Goal: Task Accomplishment & Management: Manage account settings

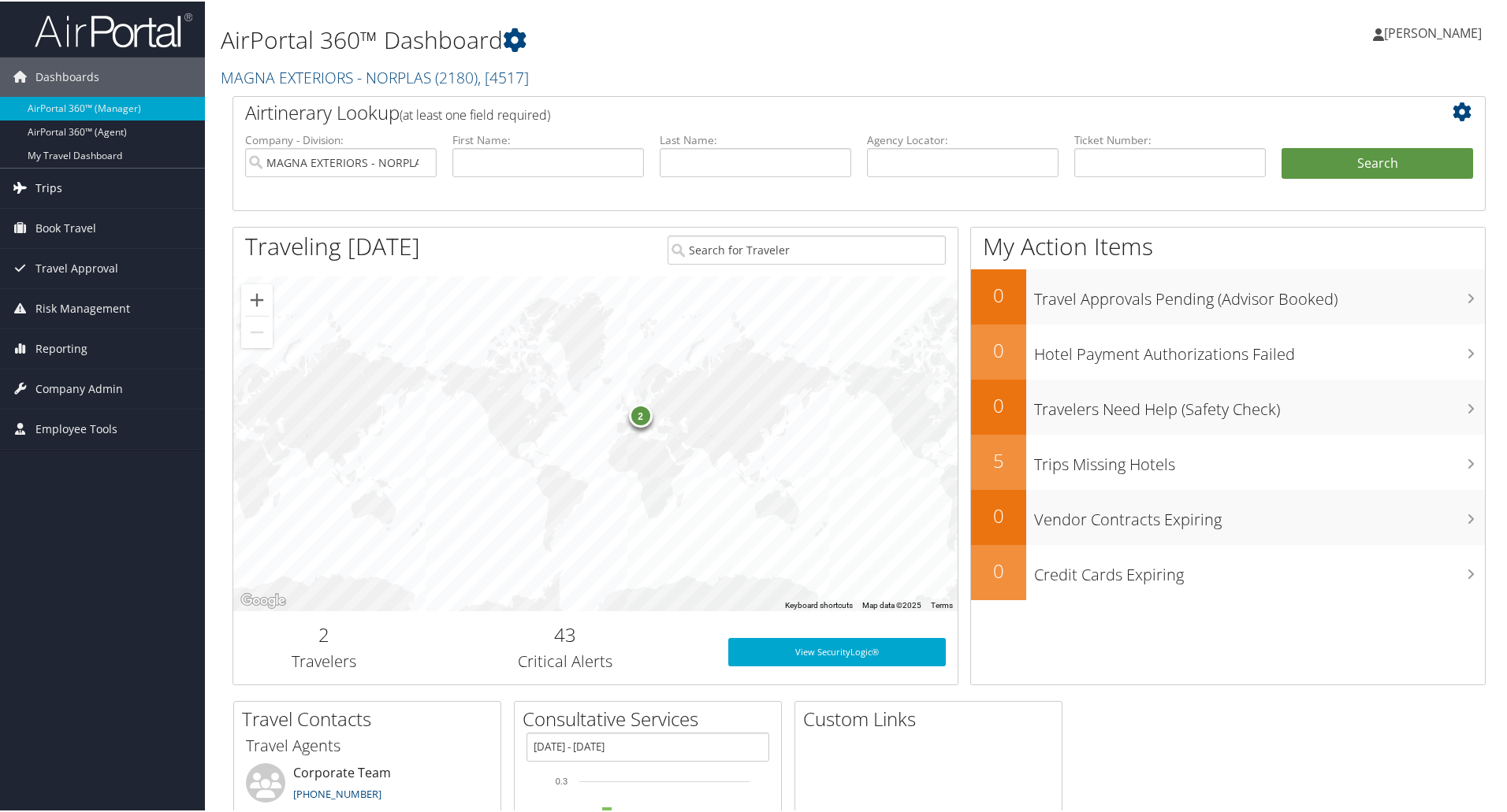
click at [47, 187] on span "Trips" at bounding box center [48, 186] width 27 height 39
click at [58, 459] on span "Reporting" at bounding box center [61, 464] width 52 height 39
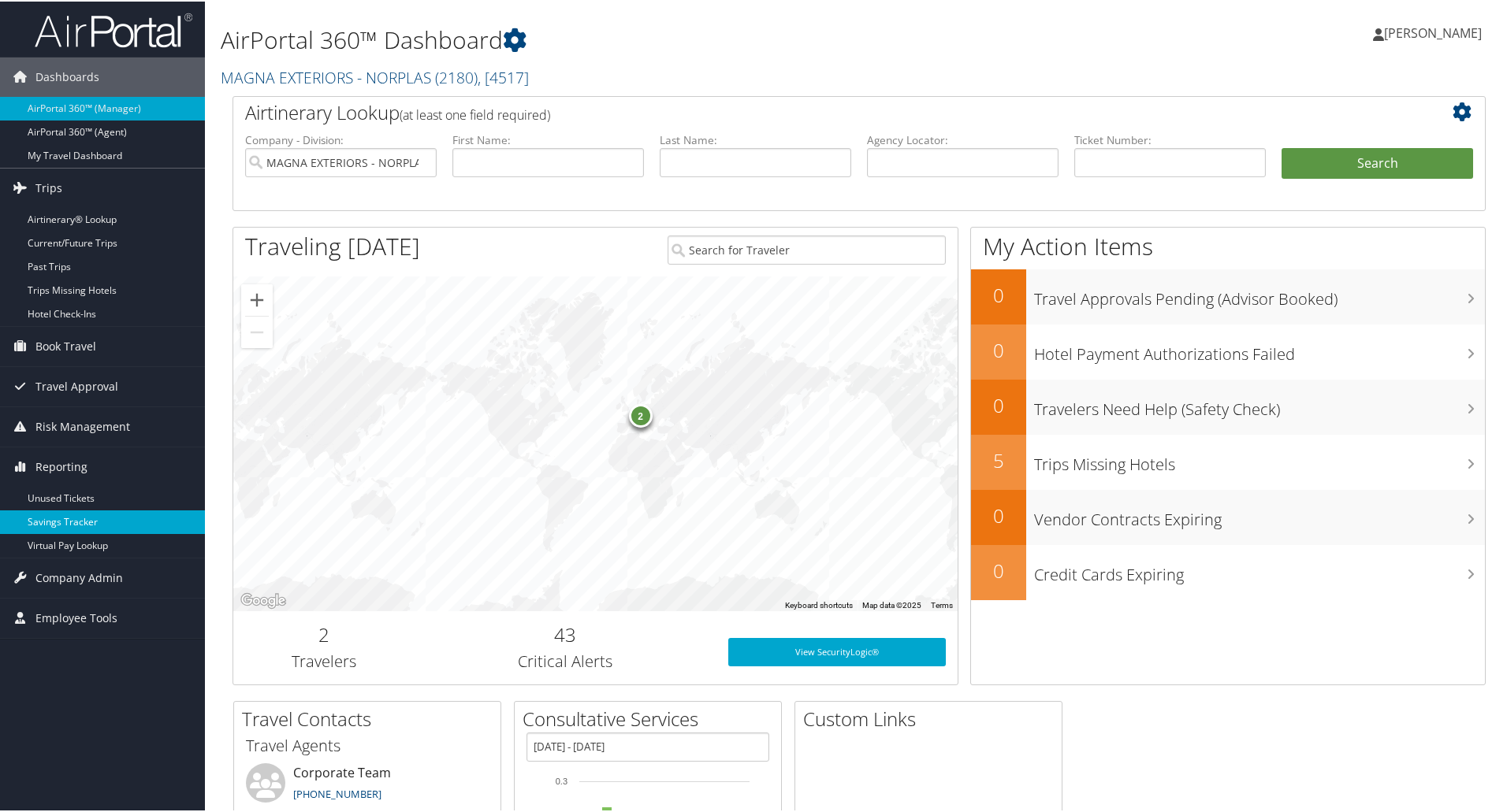
click at [61, 515] on link "Savings Tracker" at bounding box center [103, 520] width 205 height 24
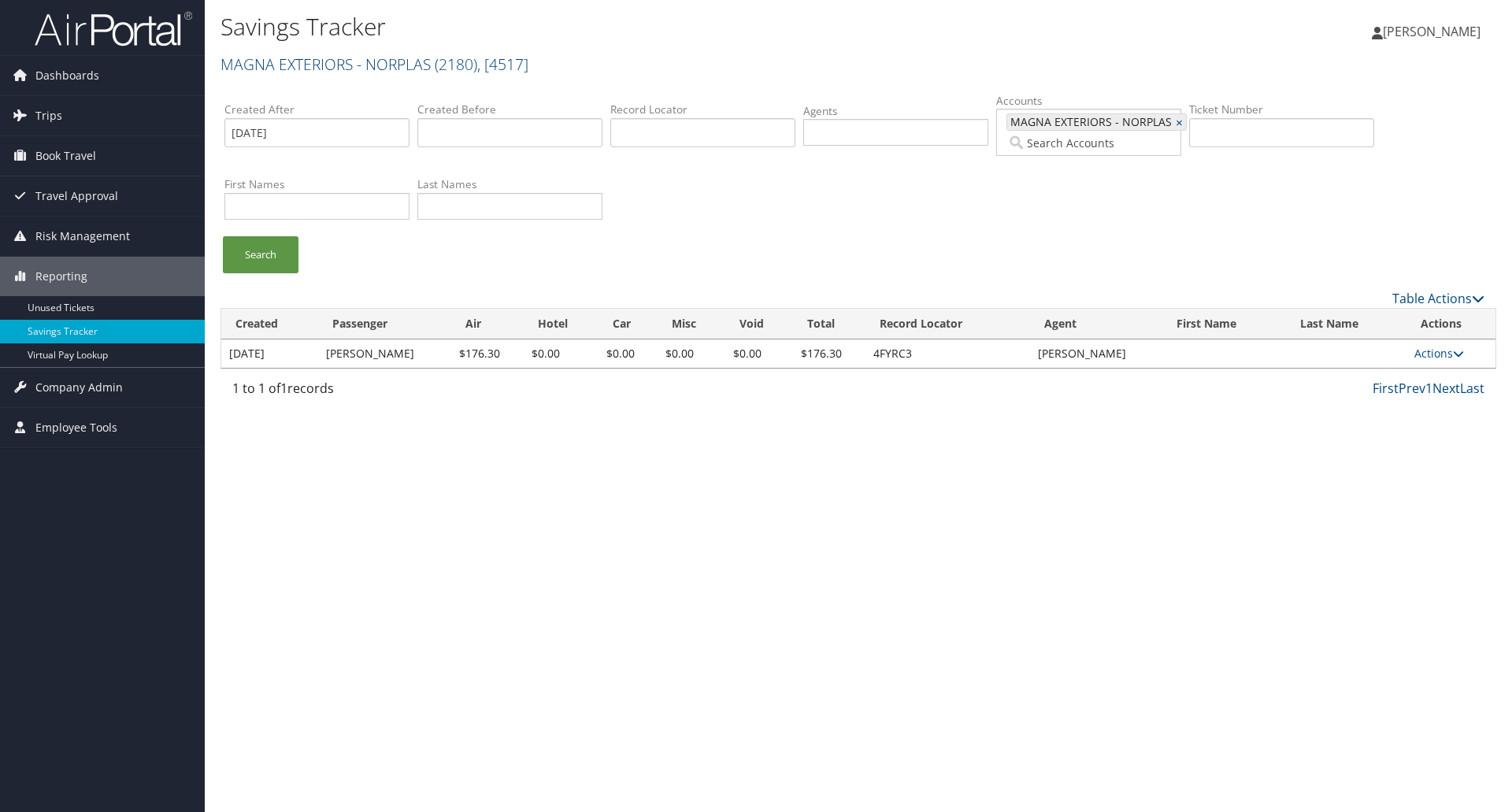
click at [300, 66] on link "MAGNA EXTERIORS - NORPLAS ( 2180 ) , [ 4517 ]" at bounding box center [374, 64] width 308 height 21
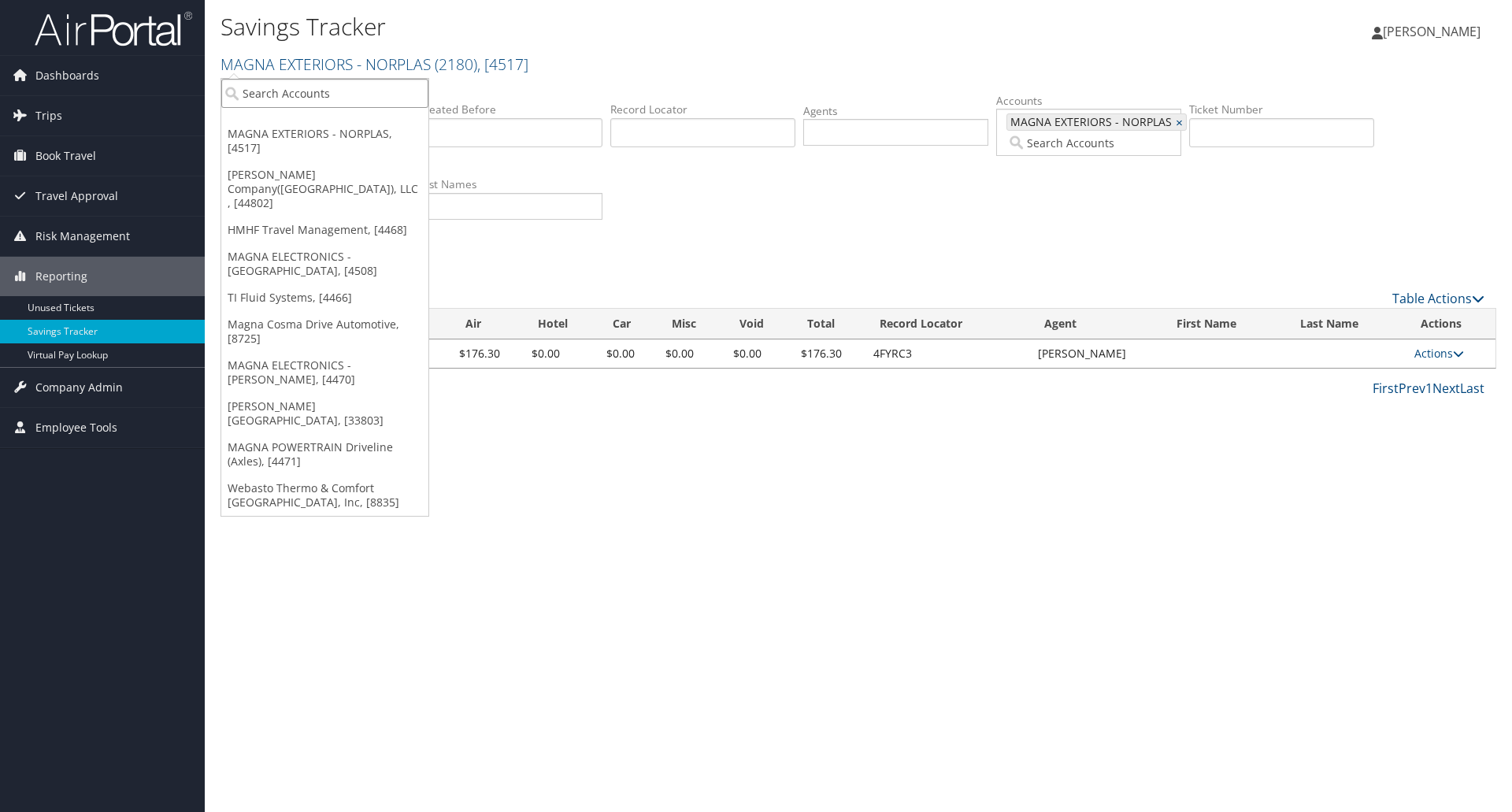
click at [280, 98] on input "search" at bounding box center [325, 93] width 207 height 29
type input "2106"
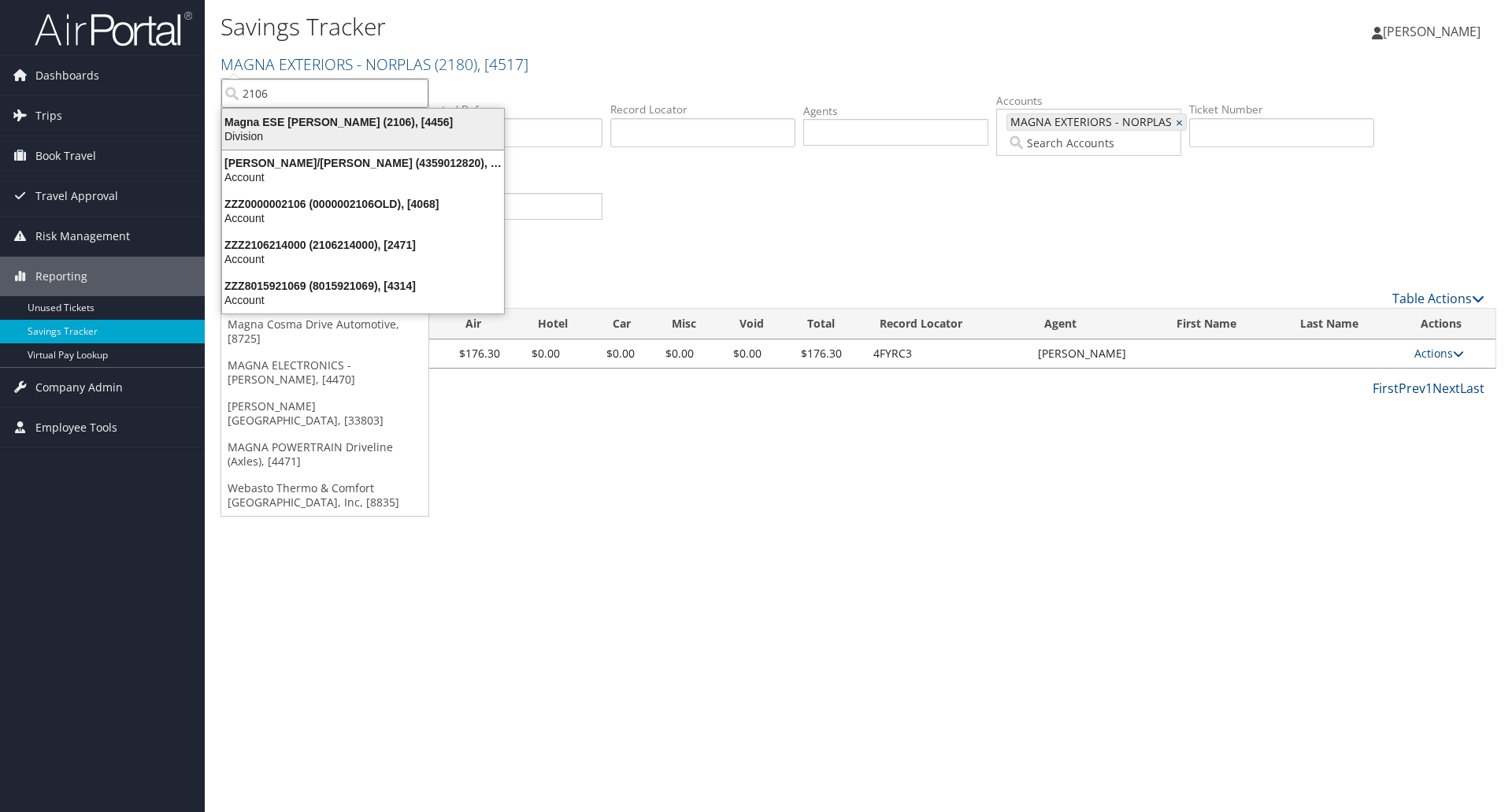
click at [289, 123] on div "Magna ESE Troy (2106), [4456]" at bounding box center [363, 122] width 301 height 14
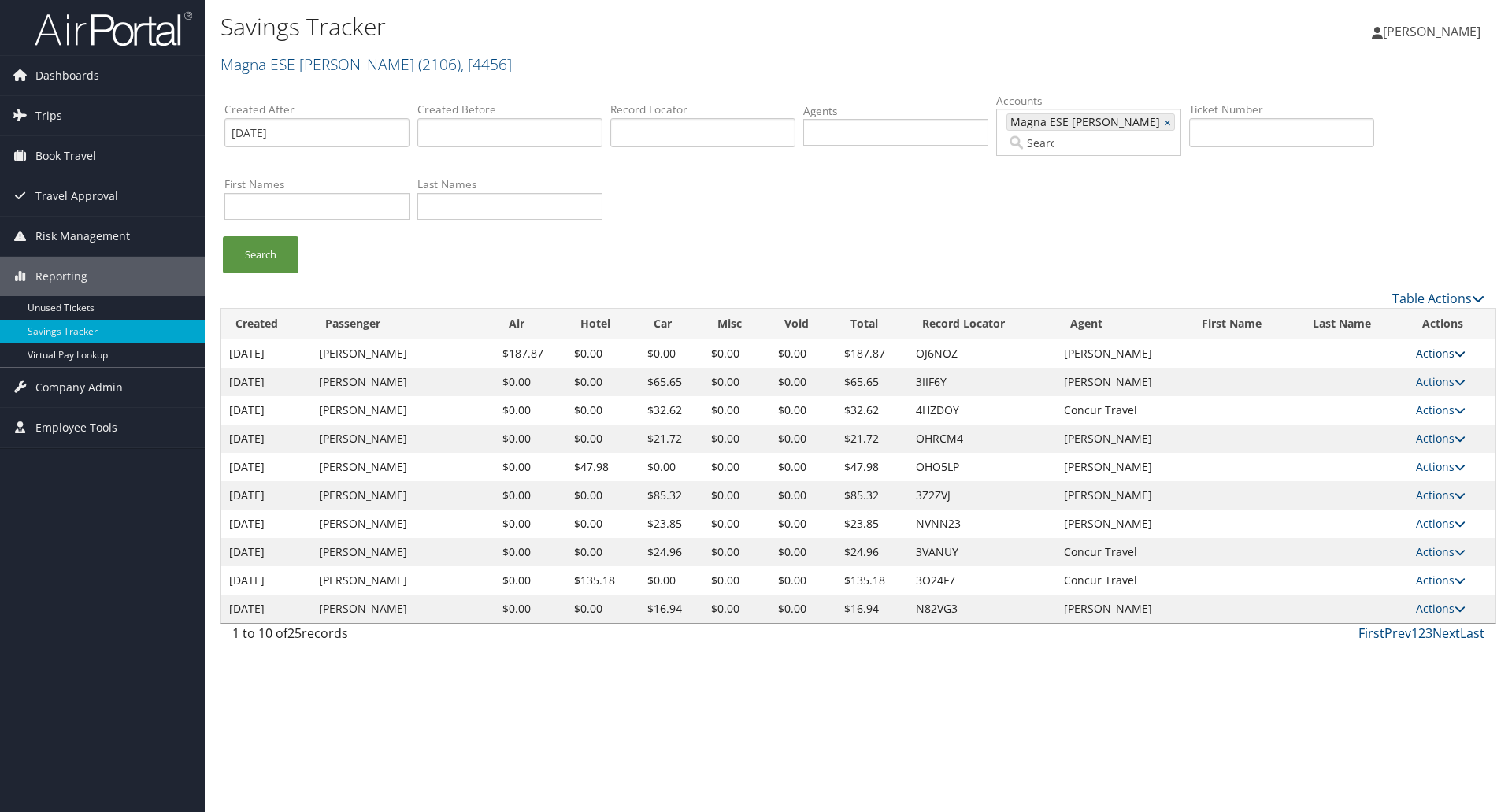
click at [1437, 346] on link "Actions" at bounding box center [1441, 353] width 49 height 15
click at [1411, 363] on link "View Summary" at bounding box center [1408, 376] width 104 height 27
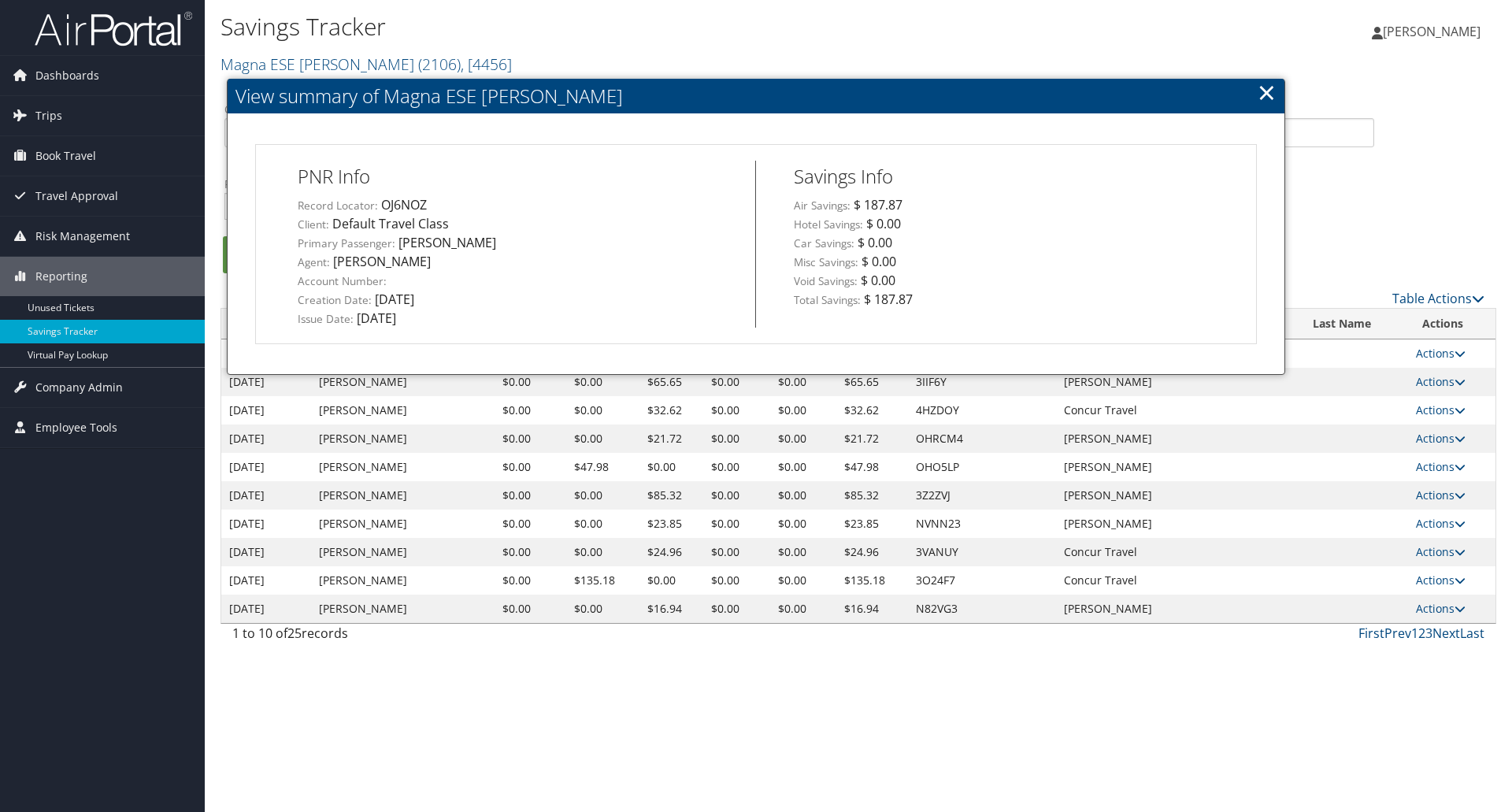
click at [1266, 91] on link "×" at bounding box center [1266, 91] width 18 height 31
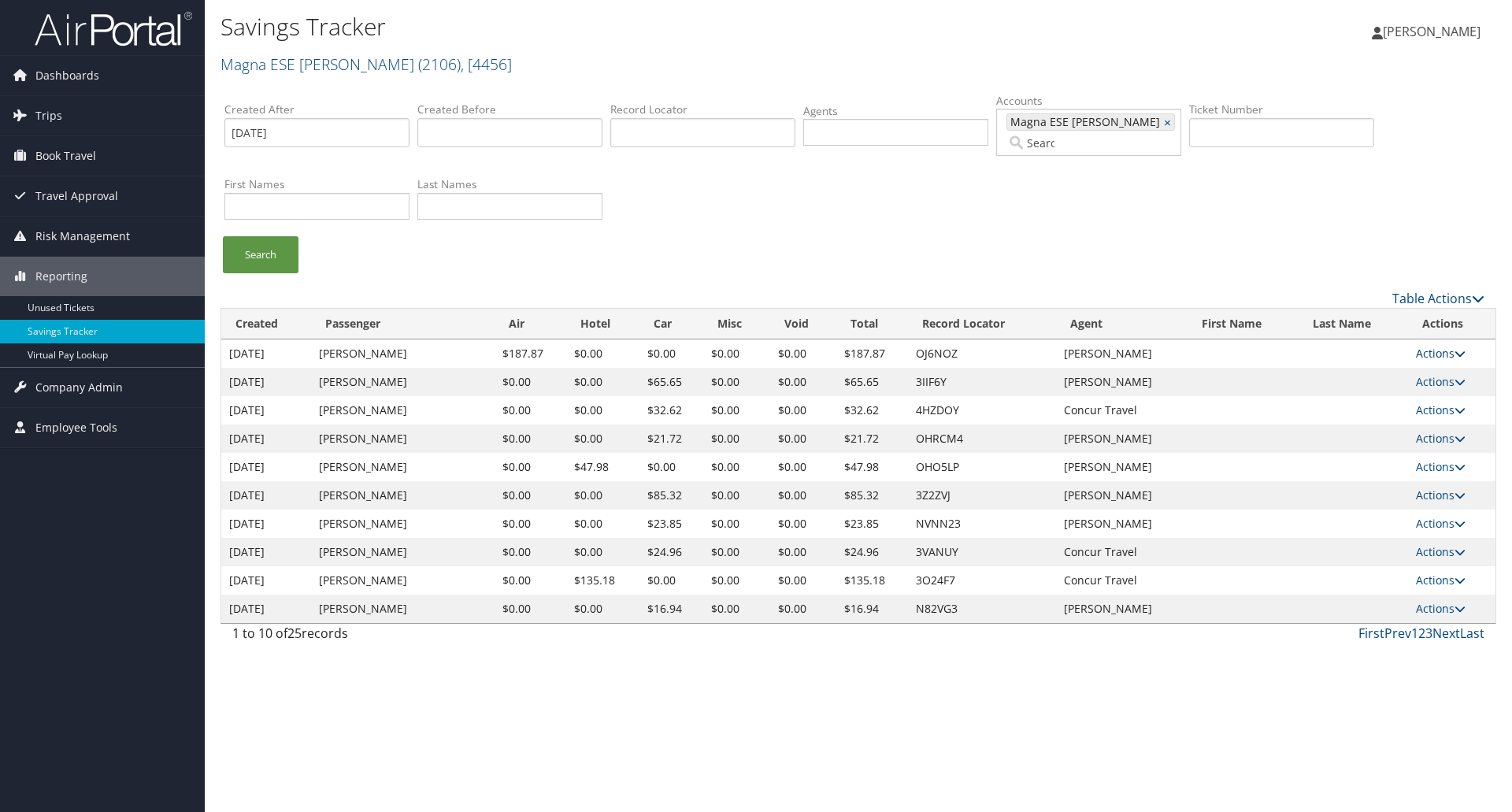
click at [1451, 346] on link "Actions" at bounding box center [1441, 353] width 49 height 15
click at [1398, 417] on link "Edit" at bounding box center [1408, 430] width 104 height 27
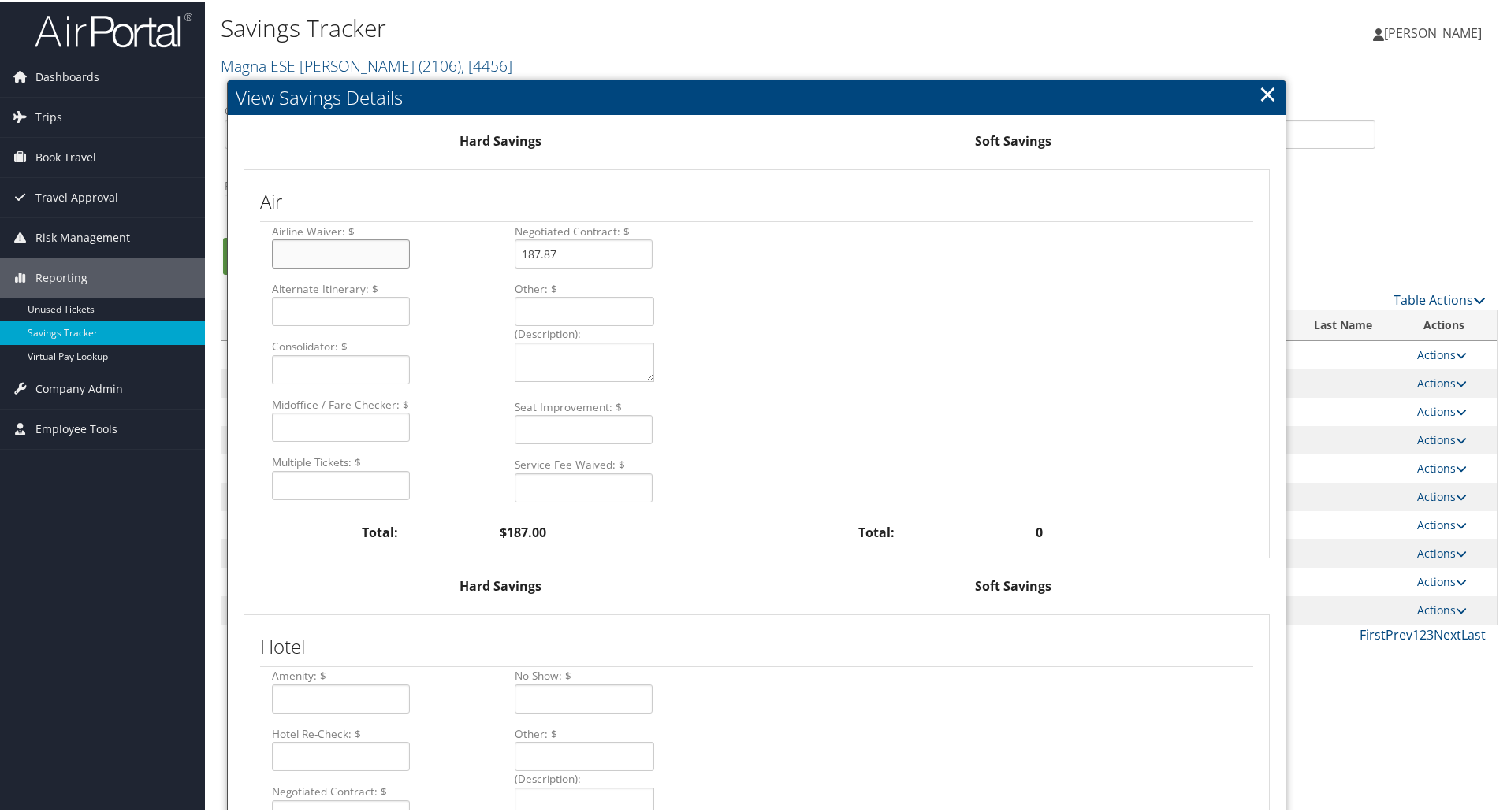
click at [337, 261] on input "Airline Waiver: $" at bounding box center [340, 252] width 138 height 29
type input "718.52"
drag, startPoint x: 582, startPoint y: 256, endPoint x: 425, endPoint y: 246, distance: 157.3
click at [425, 246] on div "Airline Waiver: $ 718.52 Alternate Itinerary: $ Consolidator: $ Midoffice / Far…" at bounding box center [507, 368] width 486 height 292
type input "718.52"
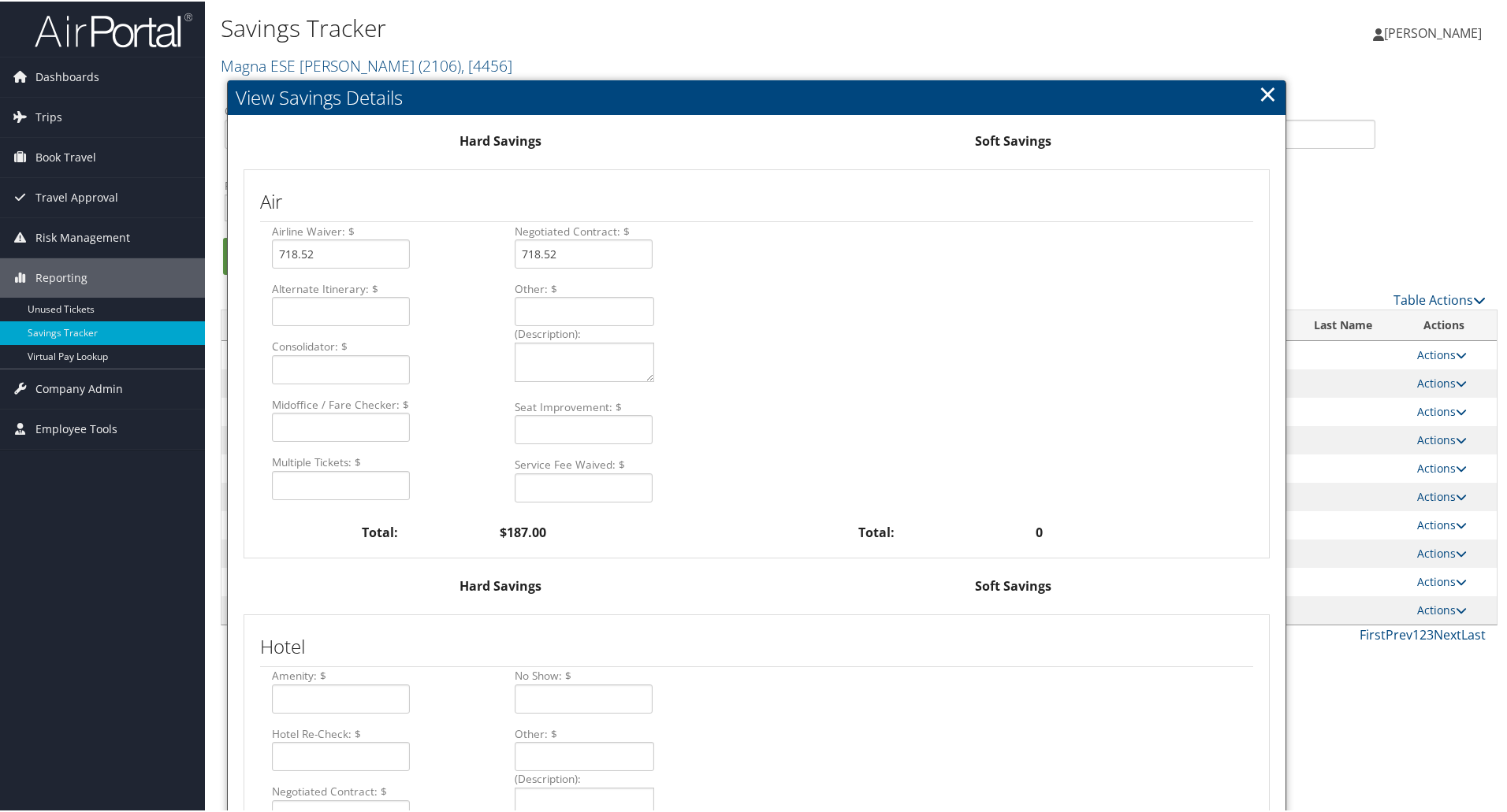
click at [815, 263] on div "Airline Waiver: $ 718.52 Alternate Itinerary: $ Consolidator: $ Midoffice / Far…" at bounding box center [756, 368] width 993 height 292
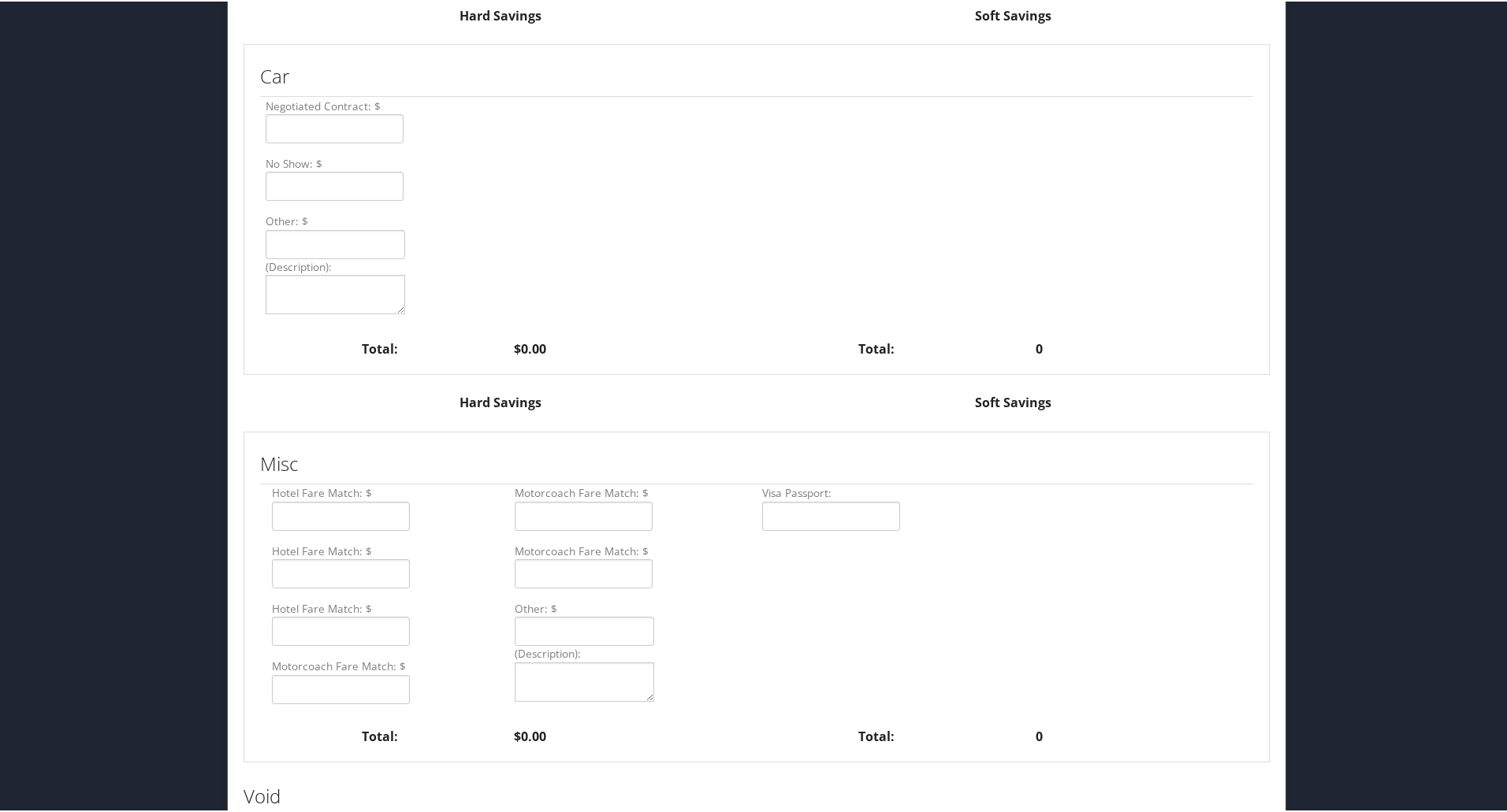
scroll to position [1057, 0]
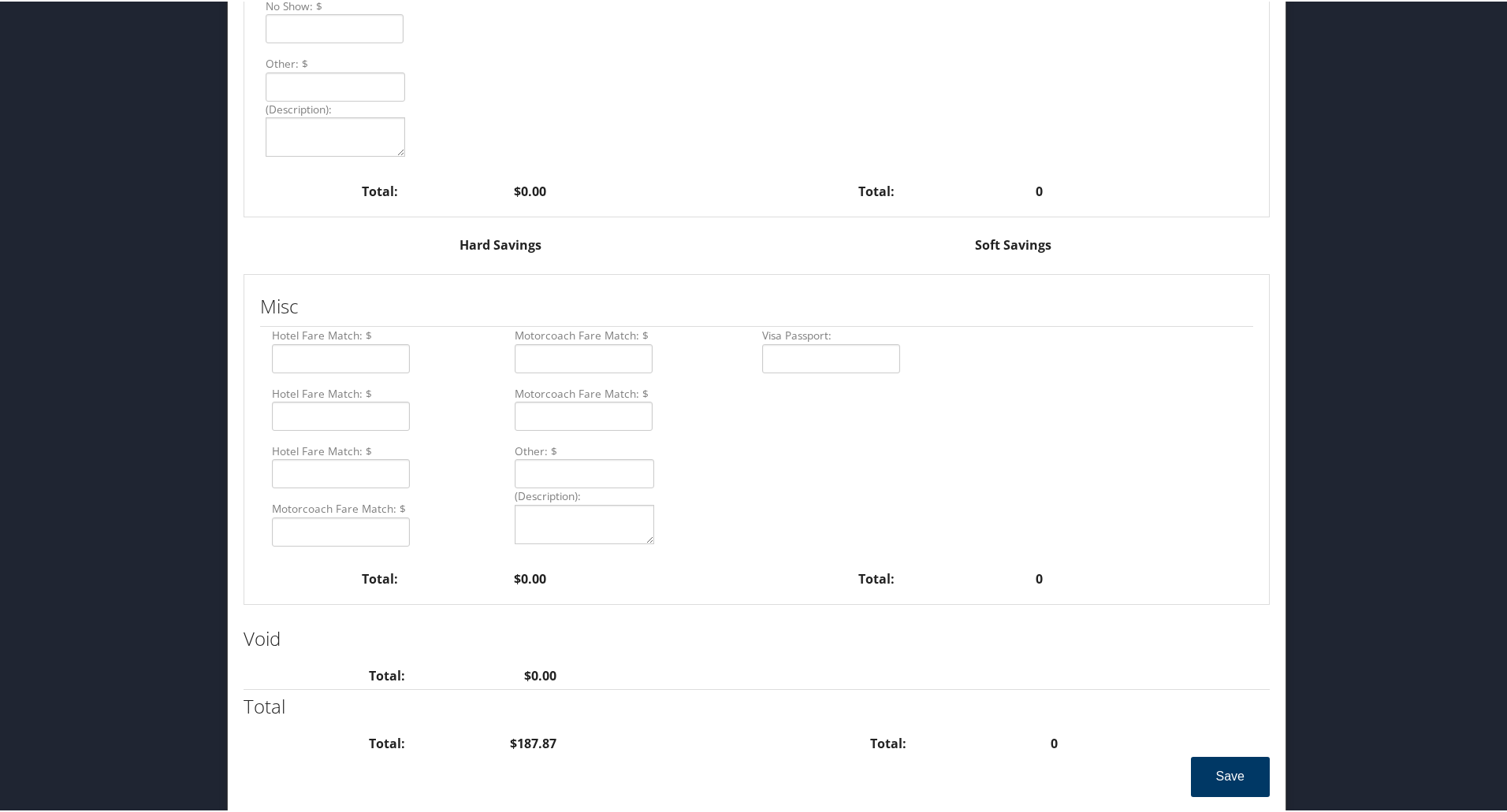
click at [1219, 768] on button "Save" at bounding box center [1230, 775] width 79 height 40
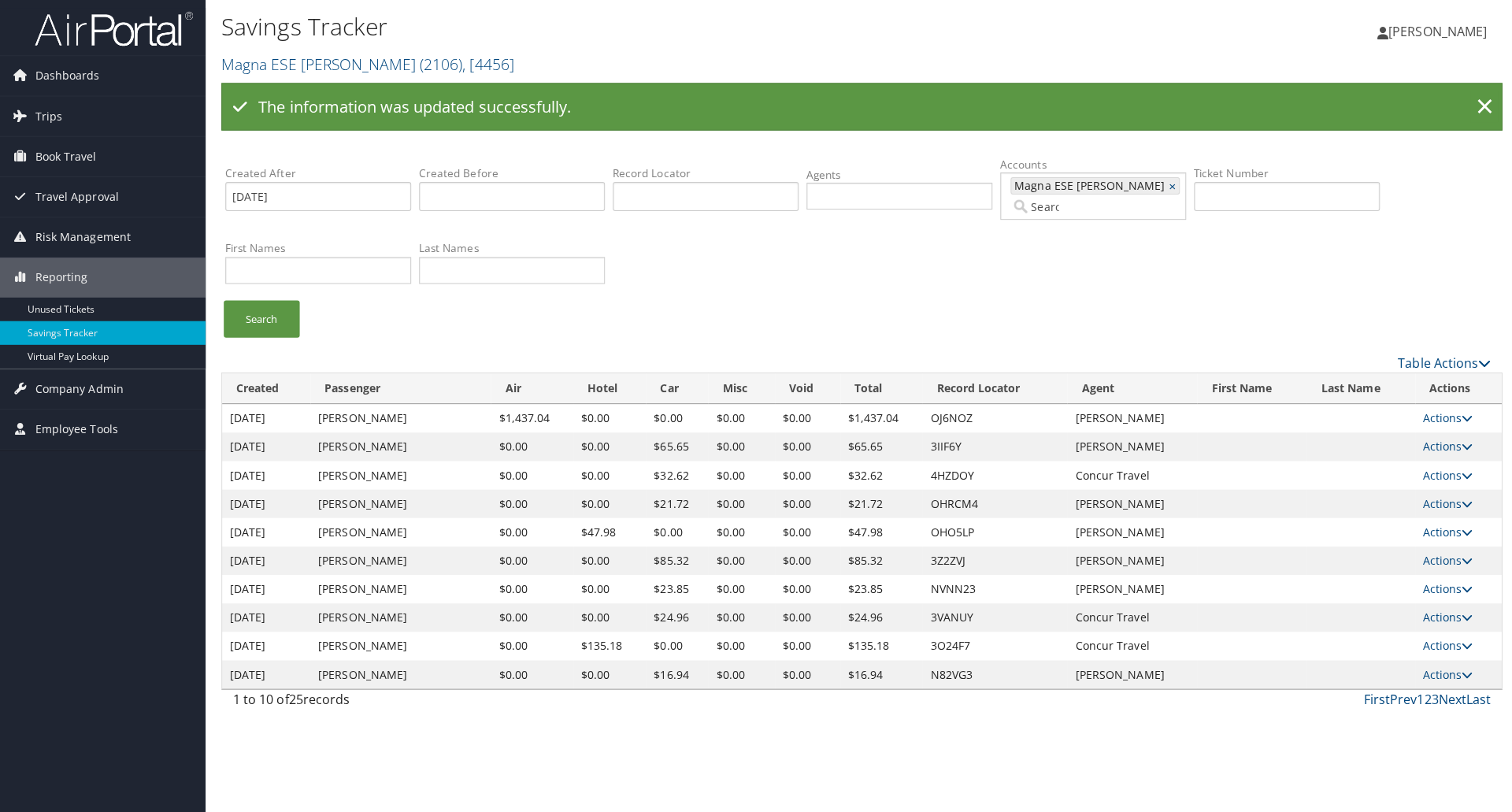
scroll to position [0, 0]
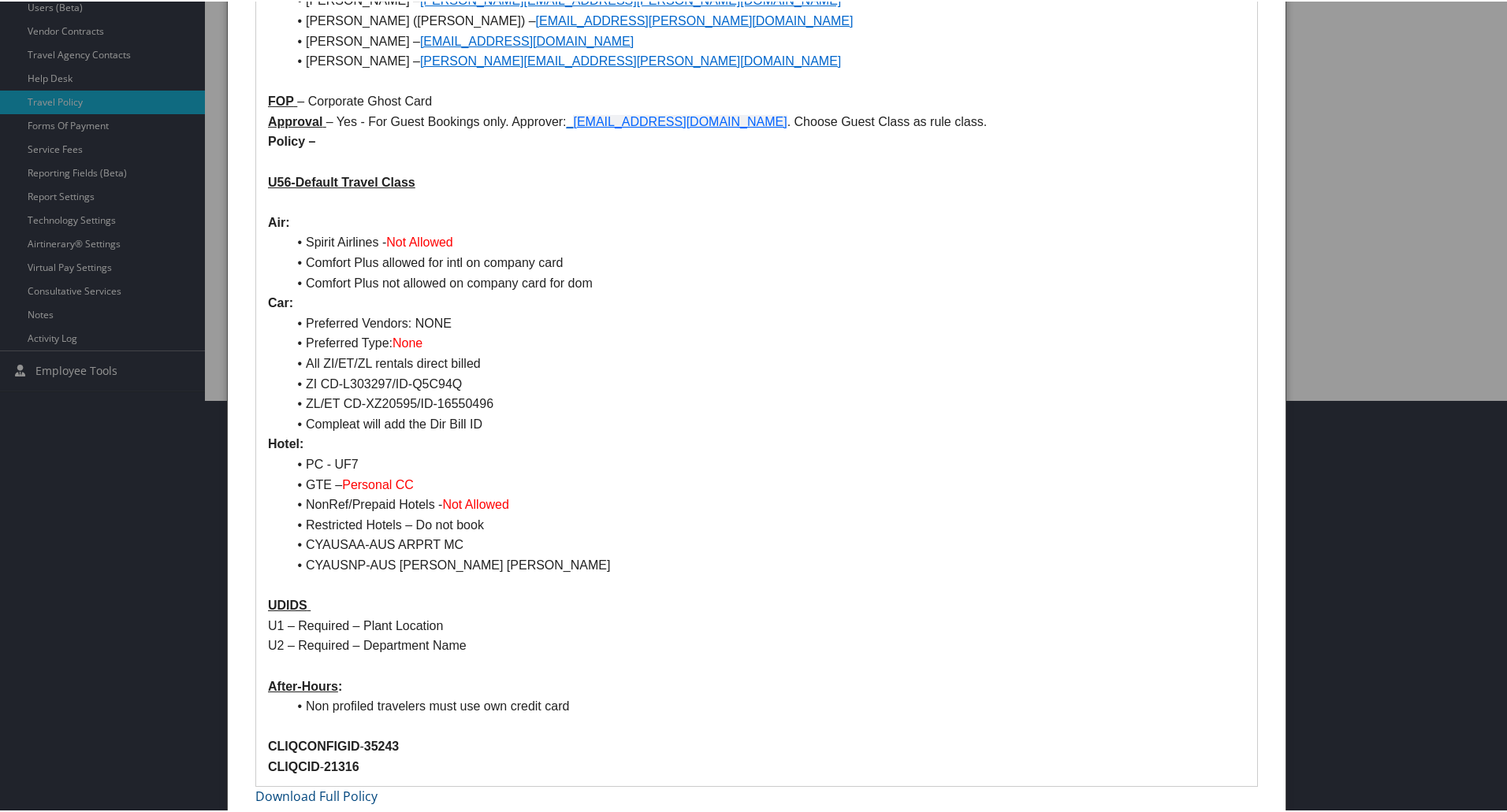
scroll to position [422, 0]
